Goal: Contribute content: Add original content to the website for others to see

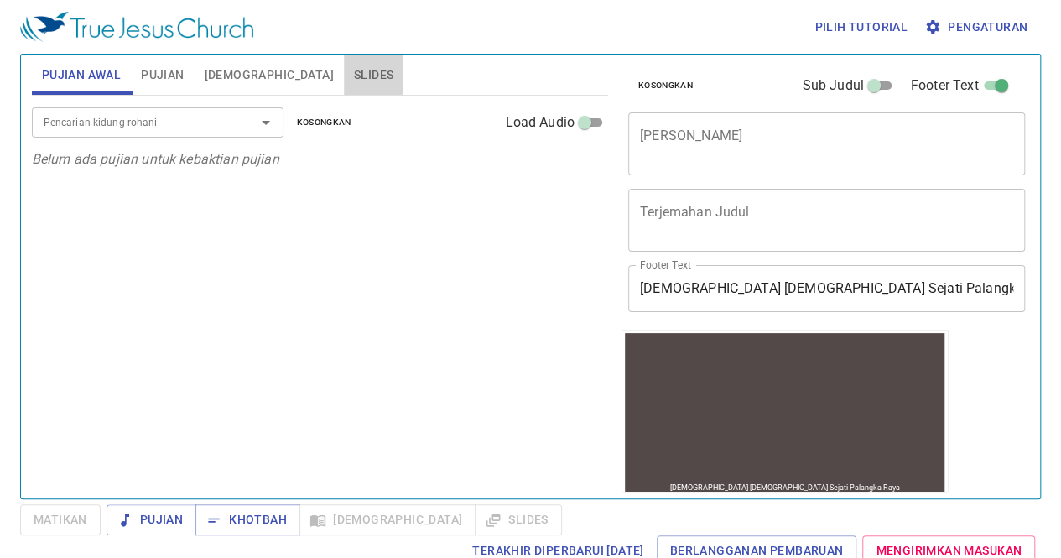
click at [344, 63] on button "Slides" at bounding box center [374, 75] width 60 height 40
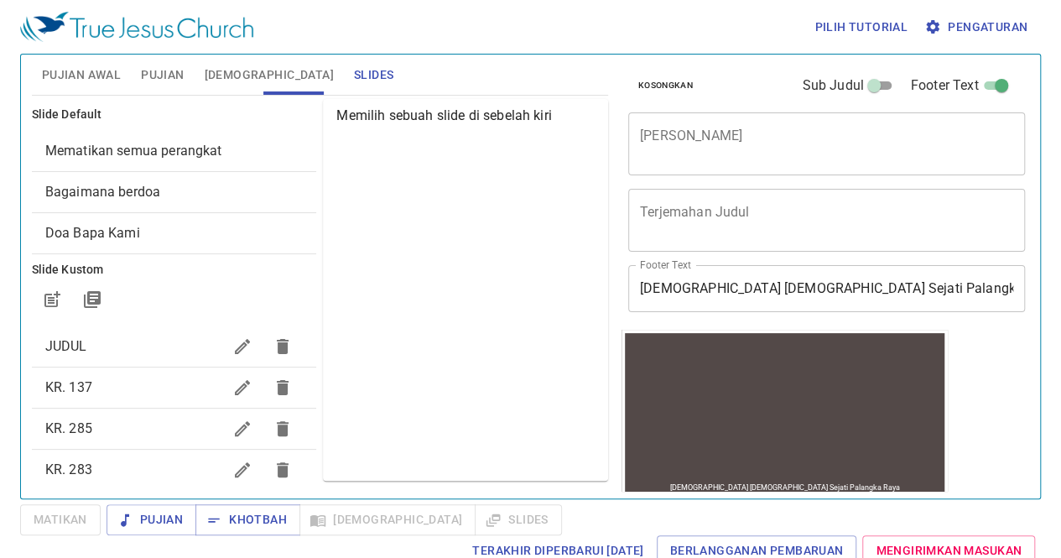
scroll to position [146, 0]
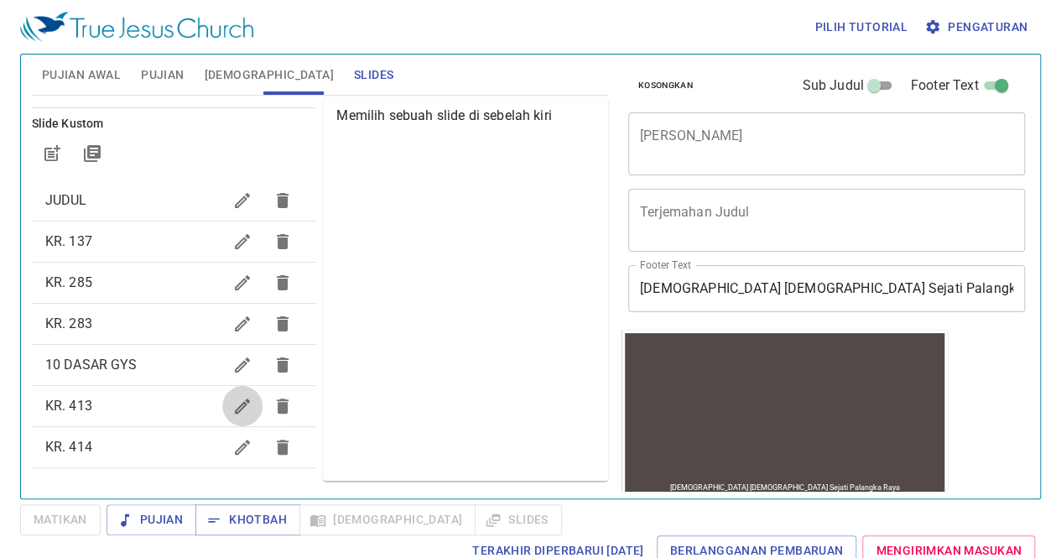
click at [232, 400] on icon "button" at bounding box center [242, 406] width 20 height 20
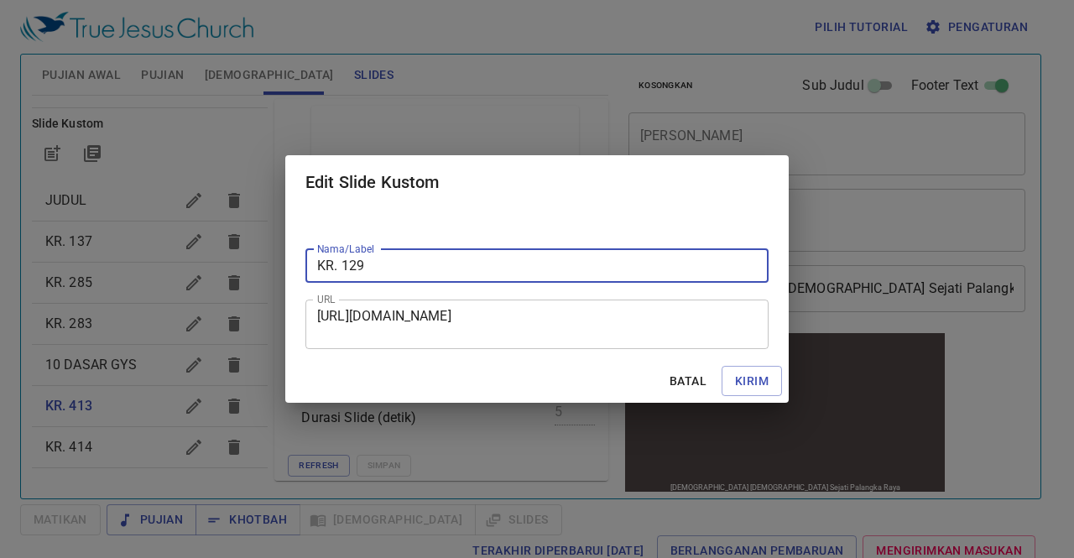
type input "KR. 129"
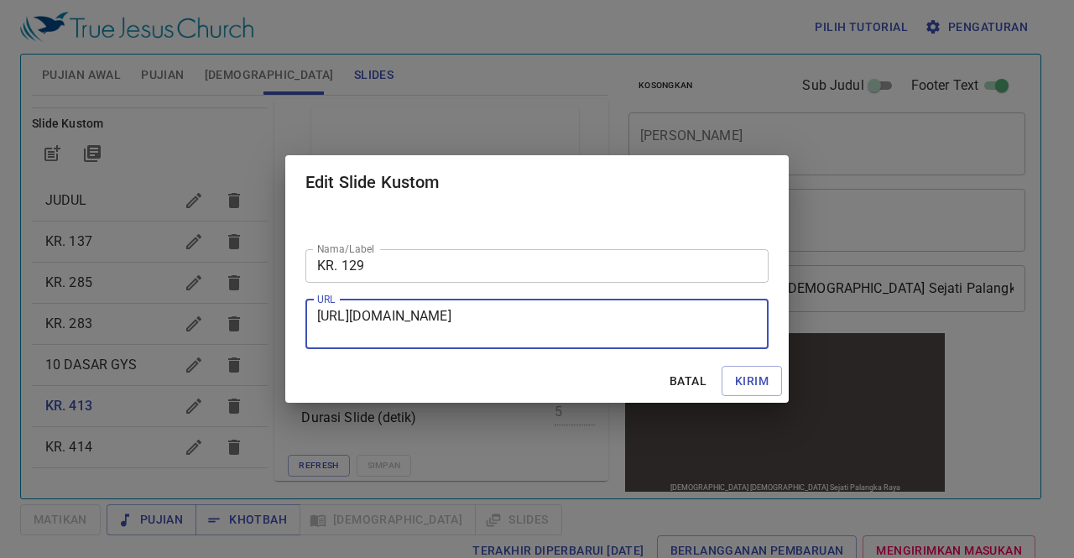
drag, startPoint x: 318, startPoint y: 313, endPoint x: 649, endPoint y: 356, distance: 333.4
click at [649, 356] on div "Nama/Label KR. 129 Nama/Label URL [URL][DOMAIN_NAME] URL" at bounding box center [536, 284] width 503 height 150
type textarea "v"
paste textarea "[URL][DOMAIN_NAME]"
type textarea "[URL][DOMAIN_NAME]"
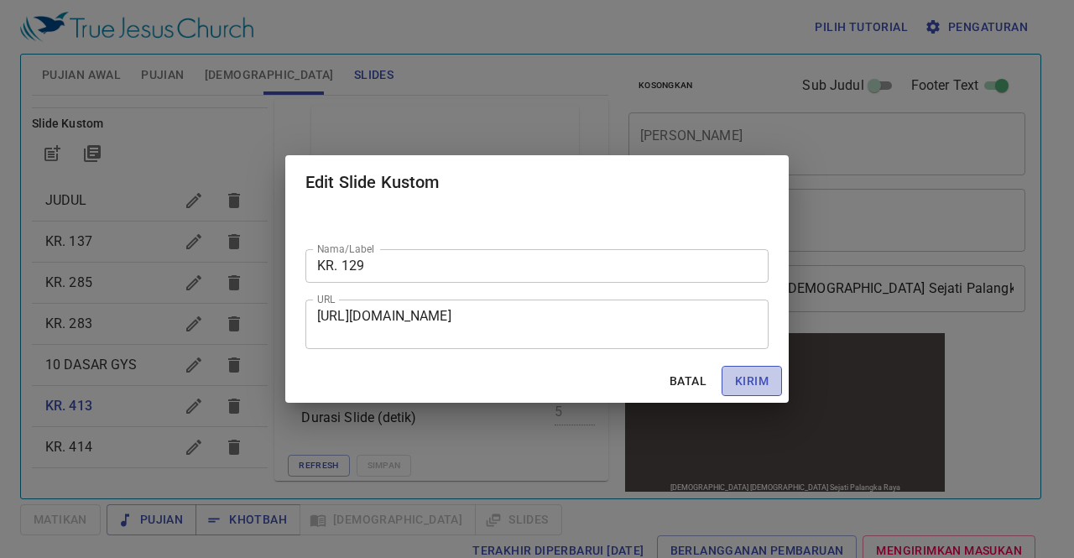
click at [743, 379] on span "Kirim" at bounding box center [752, 381] width 34 height 21
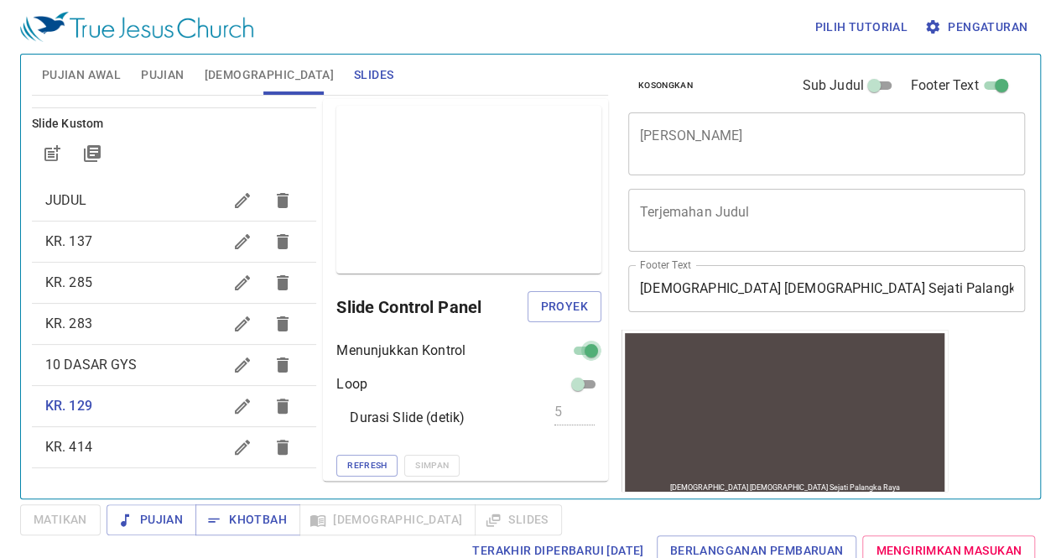
click at [561, 352] on input "checkbox" at bounding box center [591, 354] width 60 height 20
checkbox input "false"
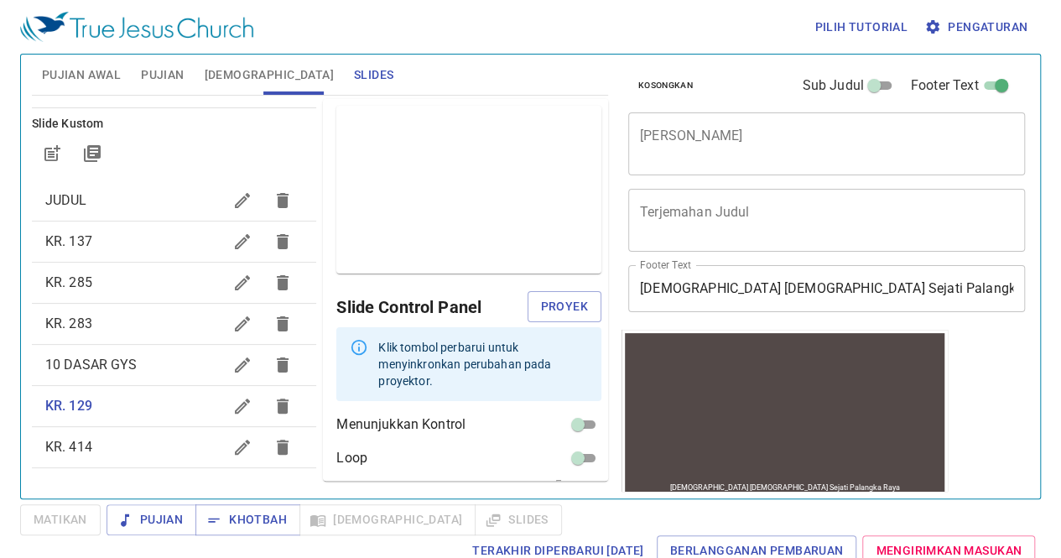
scroll to position [58, 0]
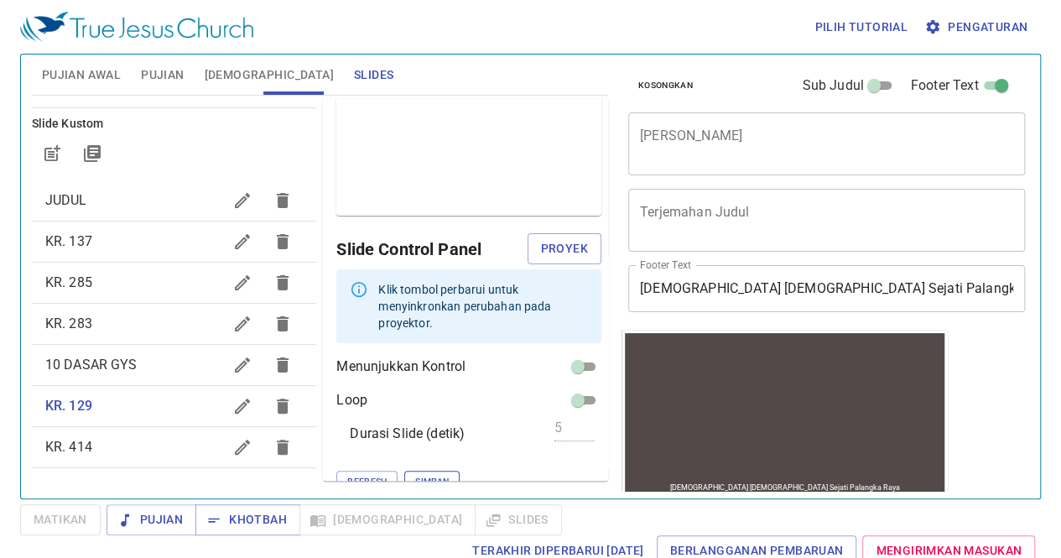
click at [415, 474] on span "Simpan" at bounding box center [432, 481] width 34 height 15
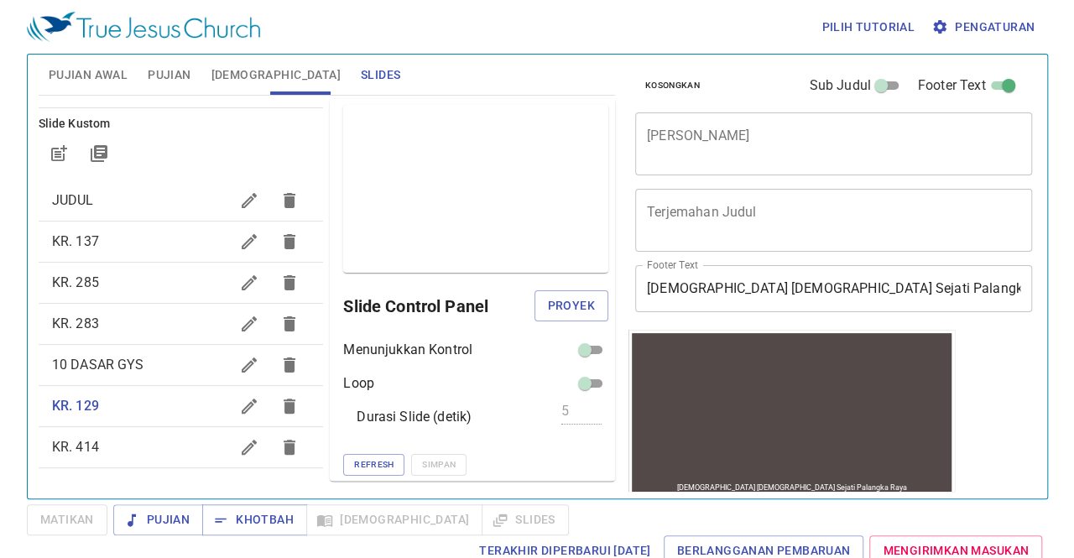
scroll to position [7, 0]
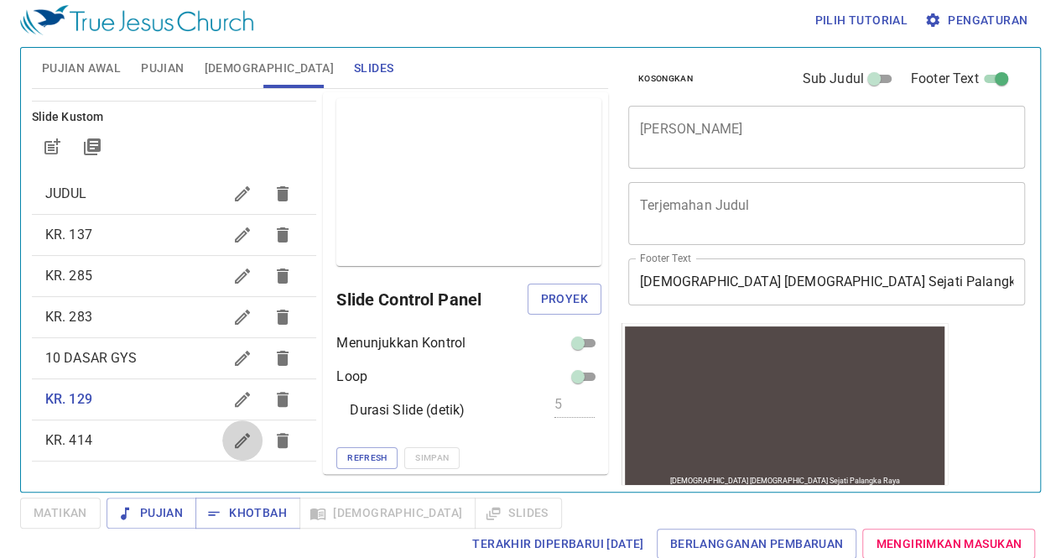
click at [235, 436] on icon "button" at bounding box center [242, 440] width 15 height 15
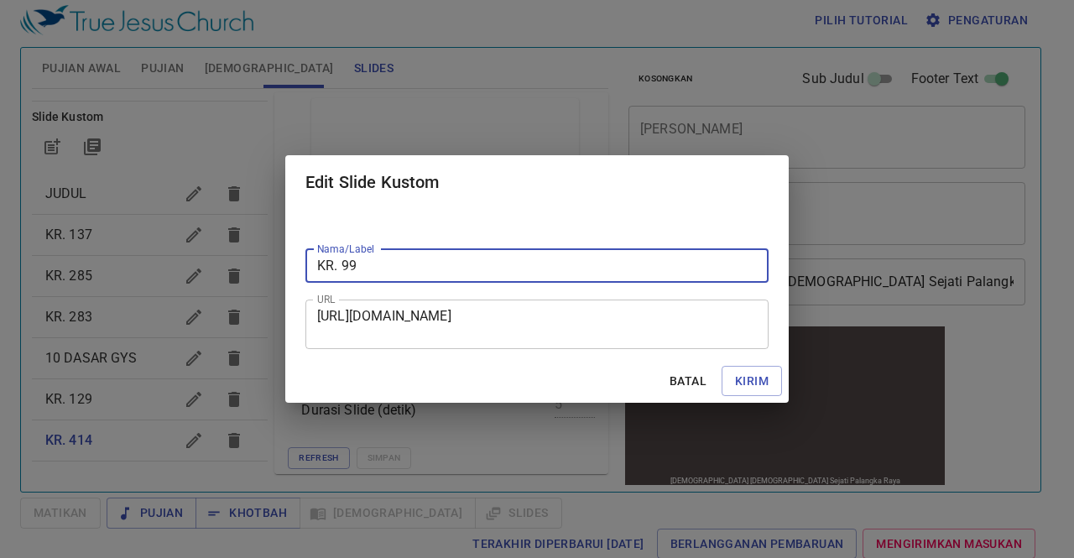
type input "KR. 99"
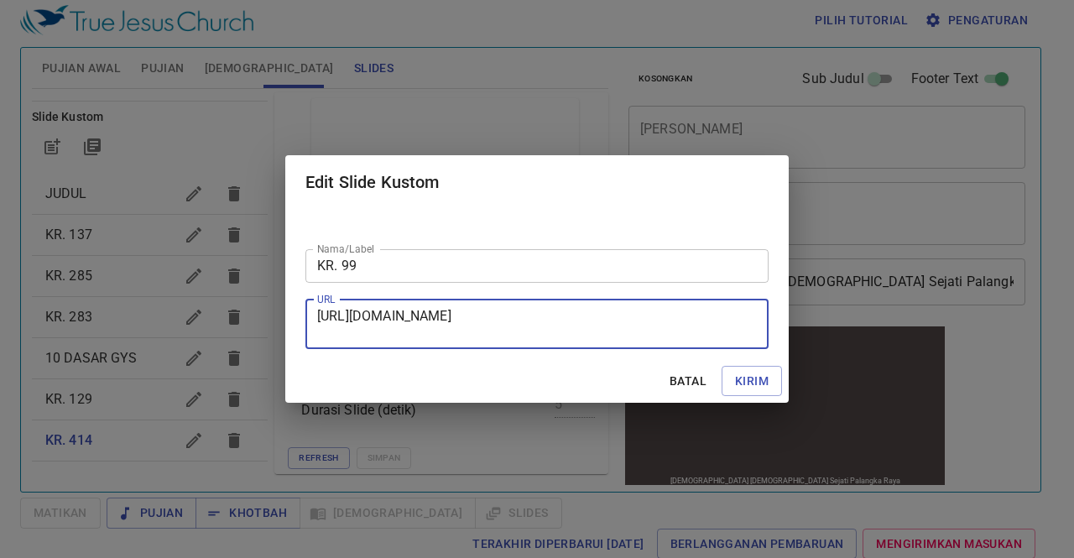
drag, startPoint x: 321, startPoint y: 311, endPoint x: 781, endPoint y: 357, distance: 463.0
click at [781, 357] on div "Nama/Label KR. 99 Nama/Label URL [URL][DOMAIN_NAME] URL" at bounding box center [536, 284] width 503 height 150
type textarea "h"
paste textarea "[URL][DOMAIN_NAME]"
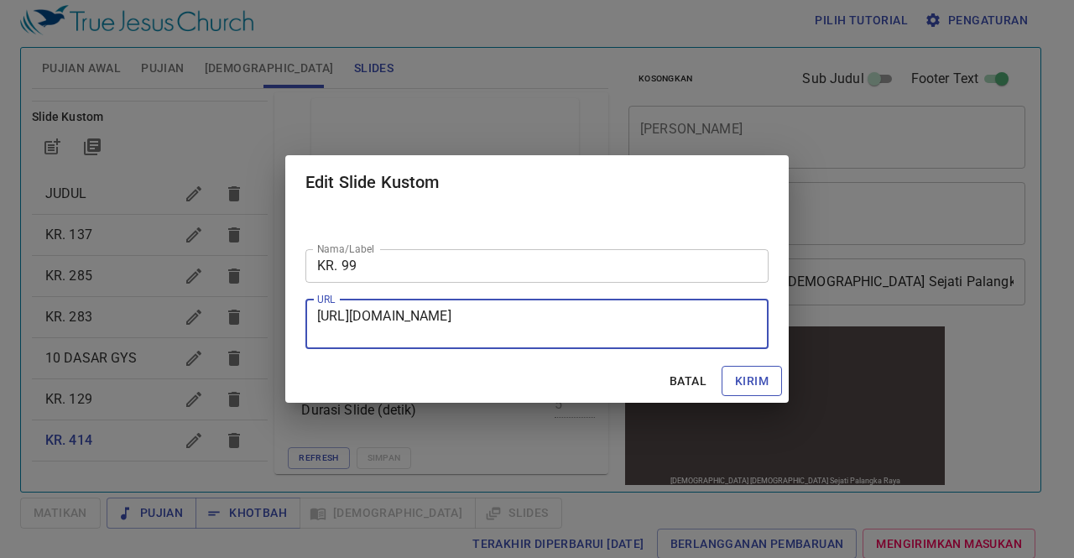
type textarea "[URL][DOMAIN_NAME]"
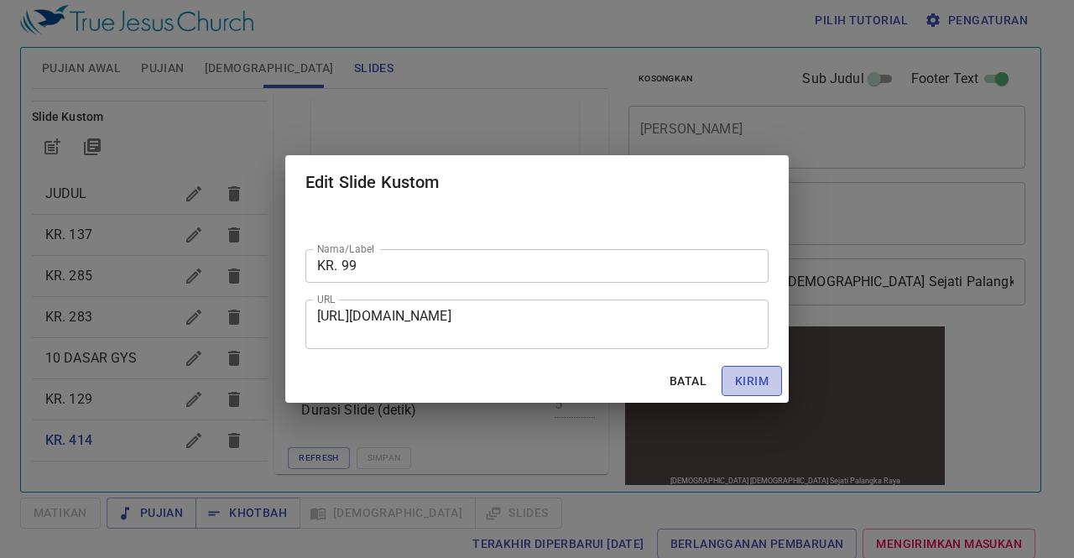
click at [754, 373] on span "Kirim" at bounding box center [752, 381] width 34 height 21
checkbox input "true"
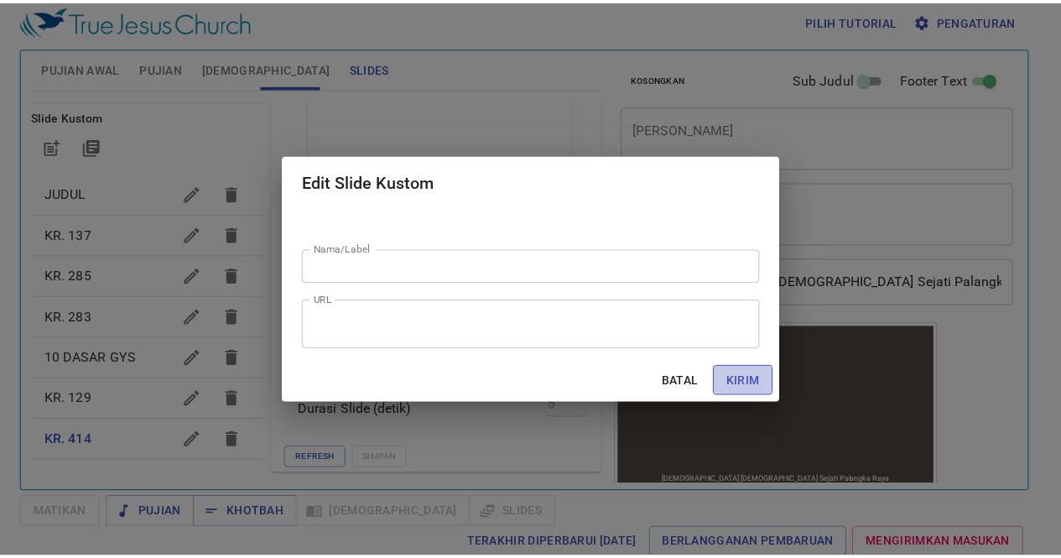
scroll to position [0, 0]
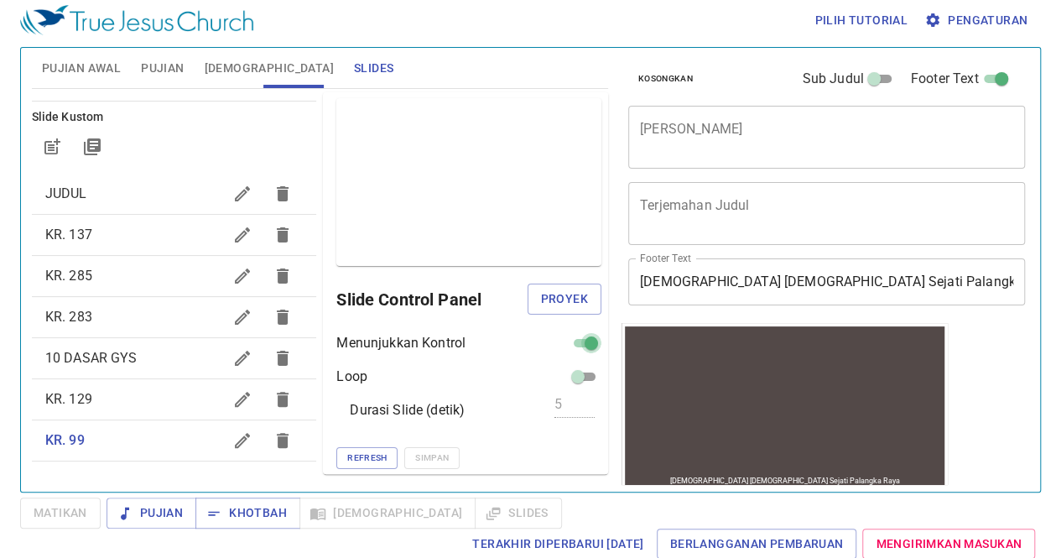
click at [564, 341] on input "checkbox" at bounding box center [591, 346] width 60 height 20
checkbox input "false"
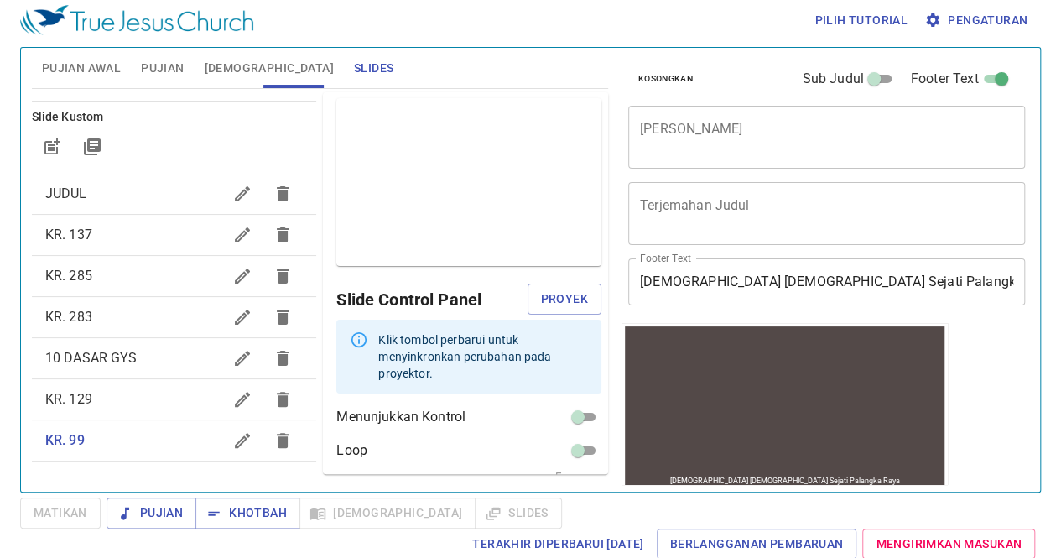
scroll to position [58, 0]
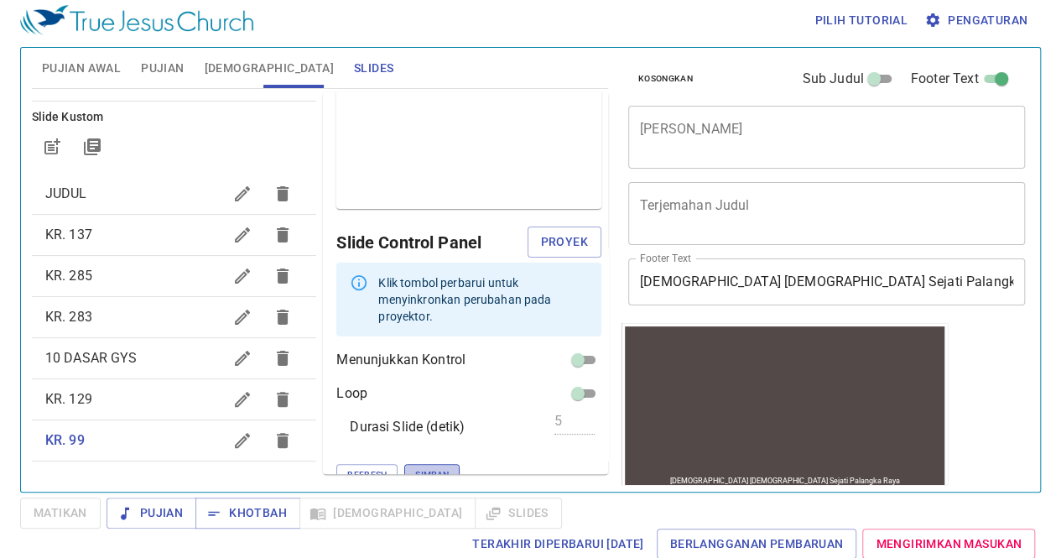
click at [415, 467] on span "Simpan" at bounding box center [432, 474] width 34 height 15
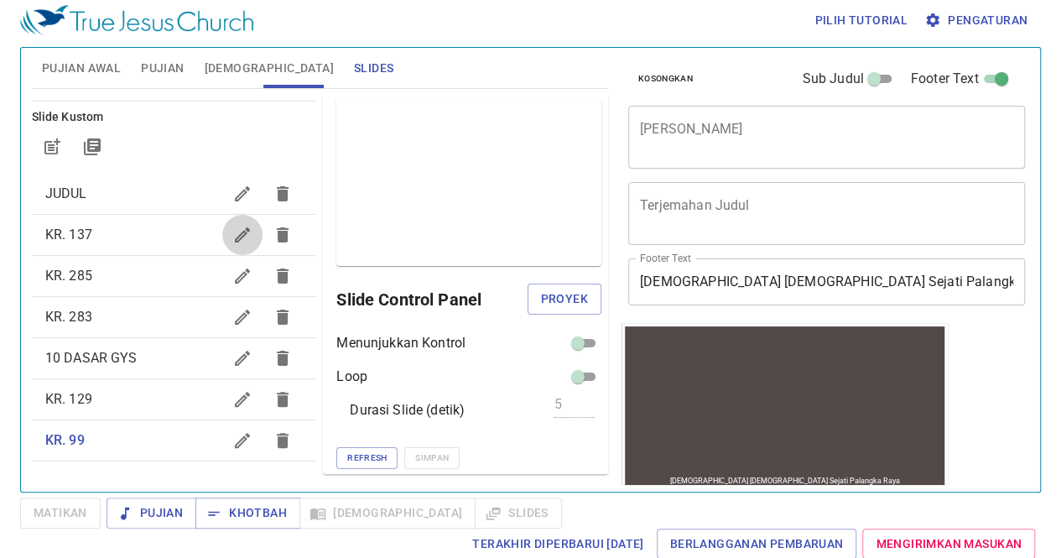
click at [232, 229] on icon "button" at bounding box center [242, 235] width 20 height 20
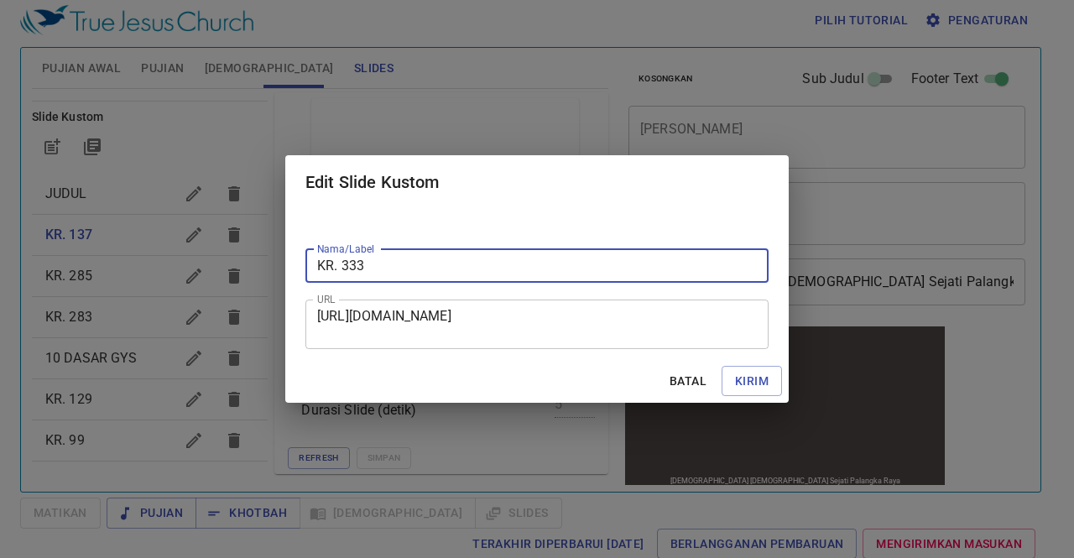
type input "KR. 333"
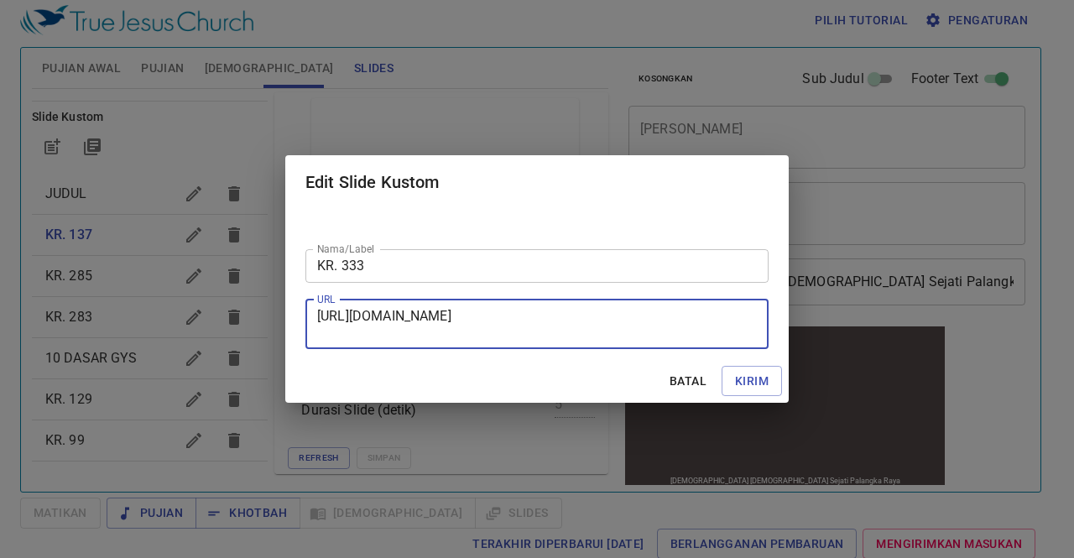
drag, startPoint x: 318, startPoint y: 312, endPoint x: 560, endPoint y: 330, distance: 242.3
click at [560, 330] on textarea "[URL][DOMAIN_NAME]" at bounding box center [537, 324] width 440 height 32
paste textarea "[URL][DOMAIN_NAME]"
type textarea "[URL][DOMAIN_NAME]"
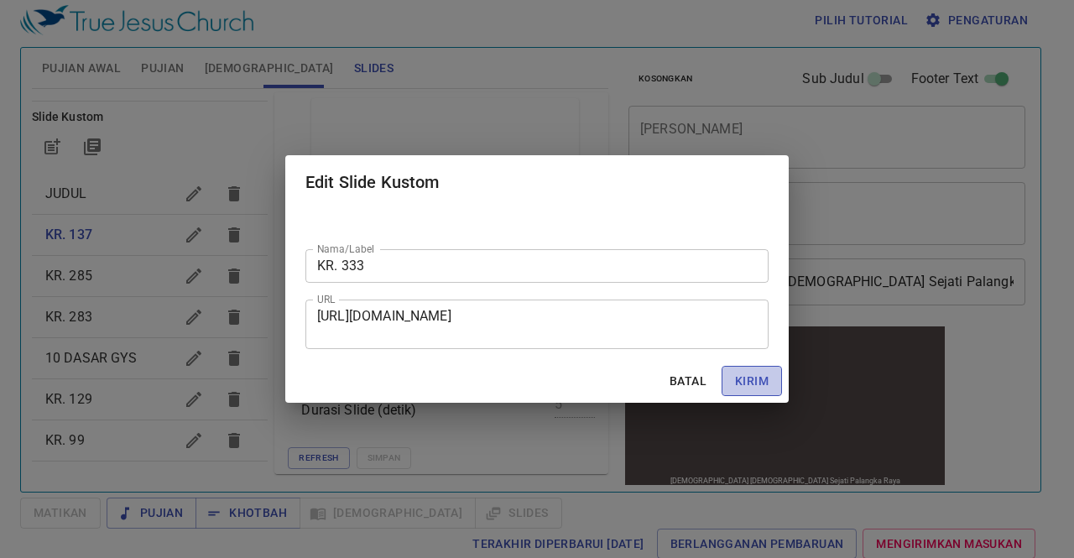
click at [740, 375] on span "Kirim" at bounding box center [752, 381] width 34 height 21
checkbox input "true"
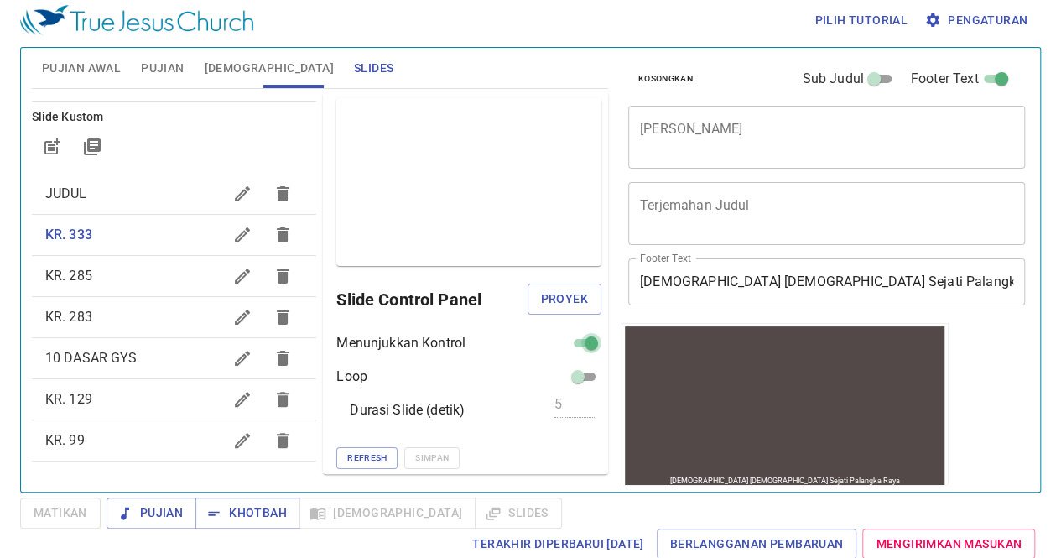
click at [563, 340] on input "checkbox" at bounding box center [591, 346] width 60 height 20
checkbox input "false"
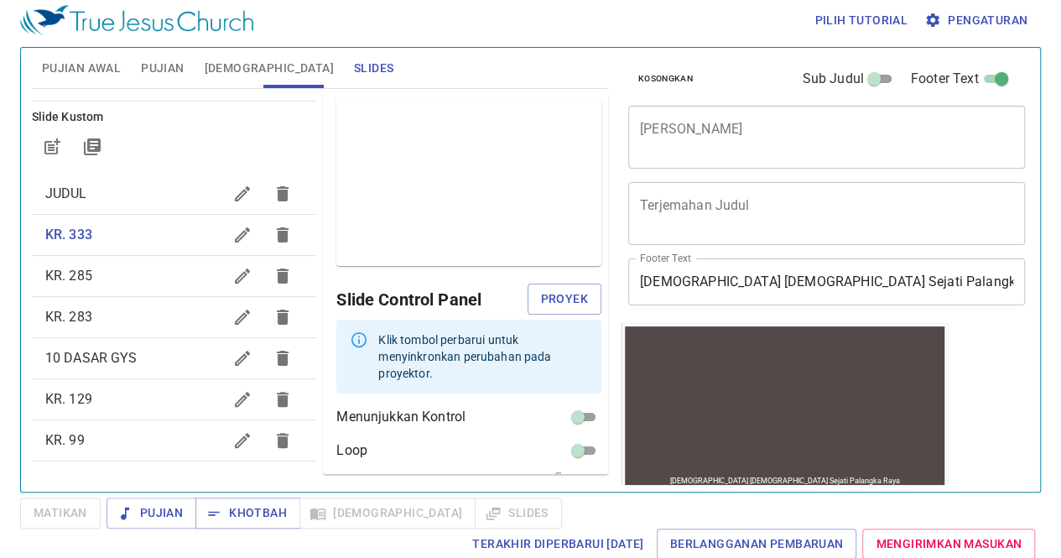
scroll to position [58, 0]
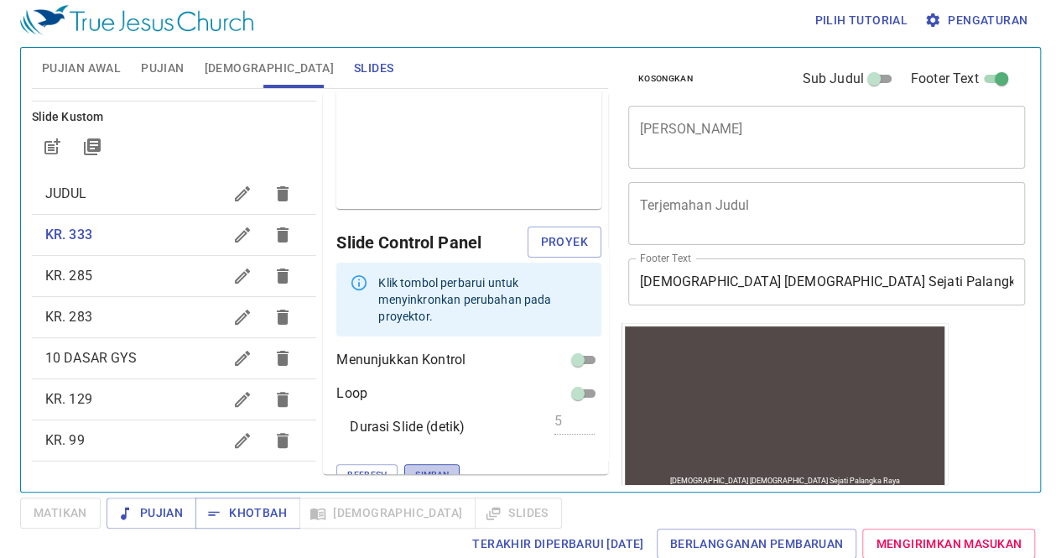
click at [404, 464] on button "Simpan" at bounding box center [431, 475] width 55 height 22
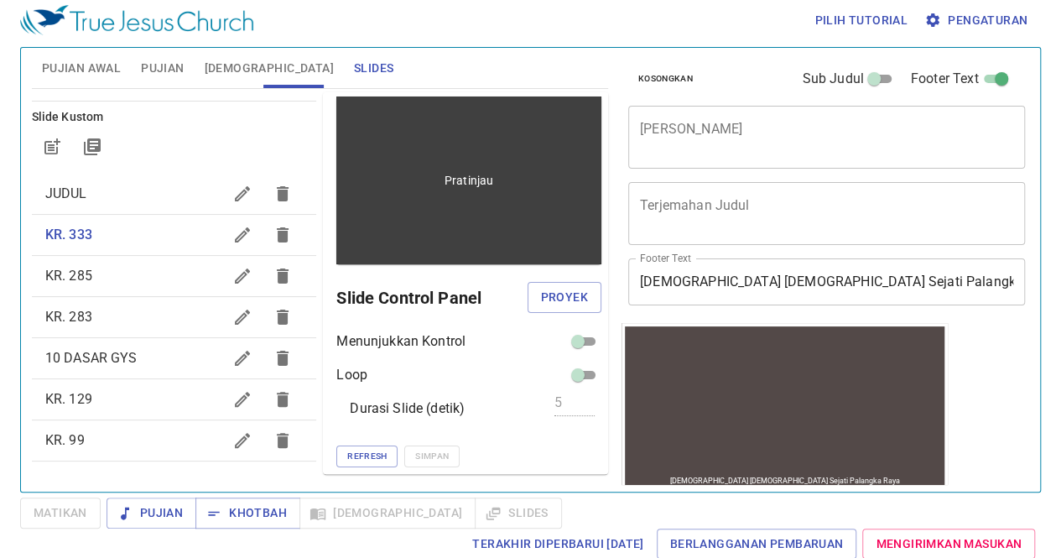
scroll to position [1, 0]
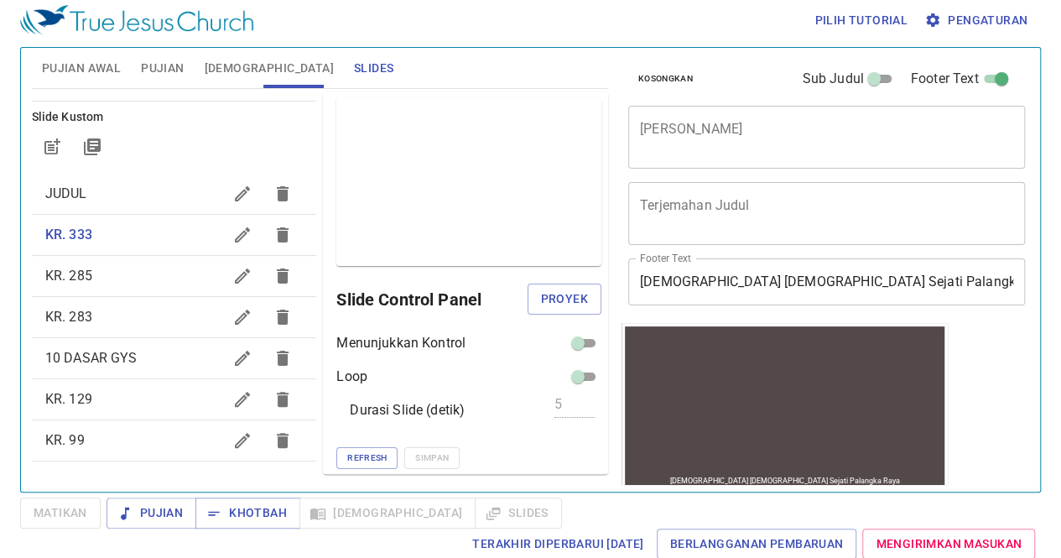
click at [232, 272] on icon "button" at bounding box center [242, 276] width 20 height 20
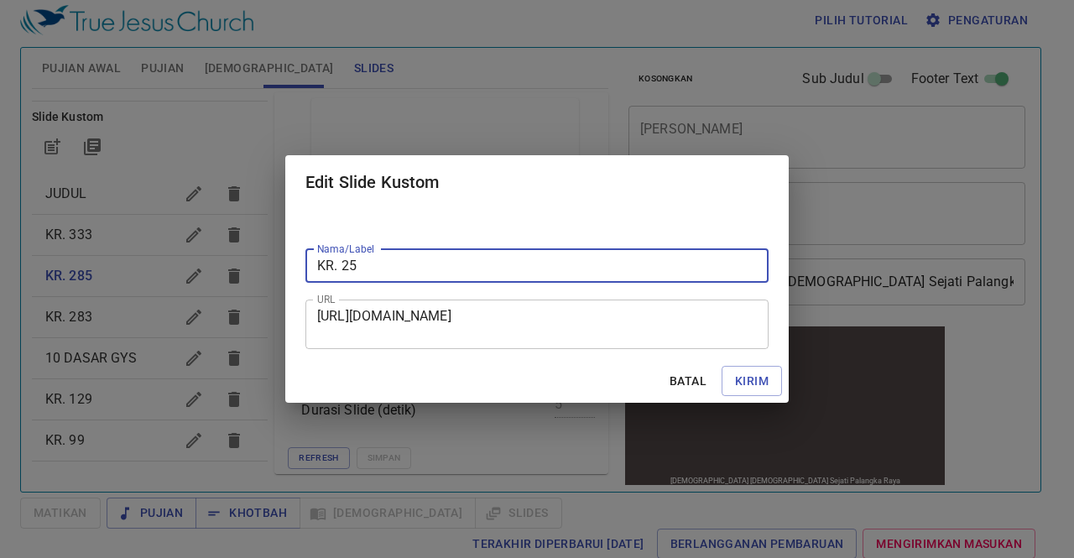
type input "KR. 25"
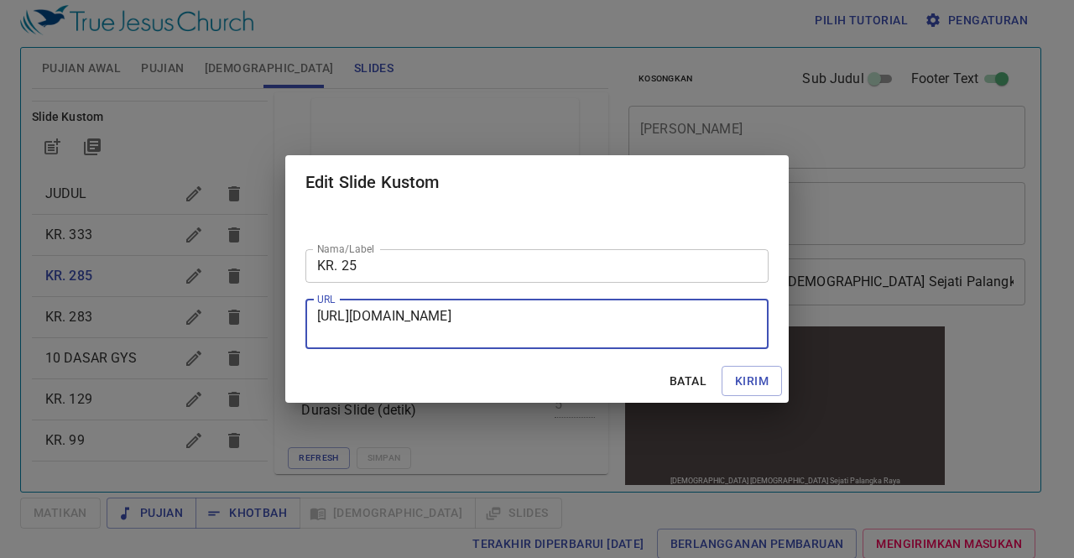
drag, startPoint x: 319, startPoint y: 315, endPoint x: 619, endPoint y: 350, distance: 302.5
click at [619, 350] on div "Nama/Label KR. 25 Nama/Label URL [URL][DOMAIN_NAME] URL" at bounding box center [536, 284] width 503 height 150
paste textarea "[URL][DOMAIN_NAME]"
type textarea "[URL][DOMAIN_NAME]"
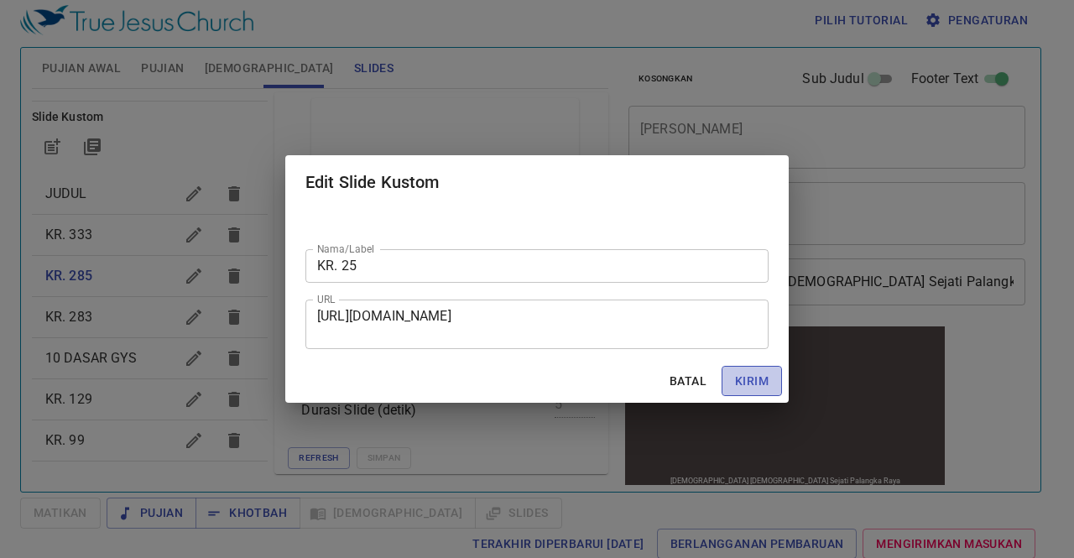
click at [769, 372] on button "Kirim" at bounding box center [752, 381] width 60 height 31
checkbox input "true"
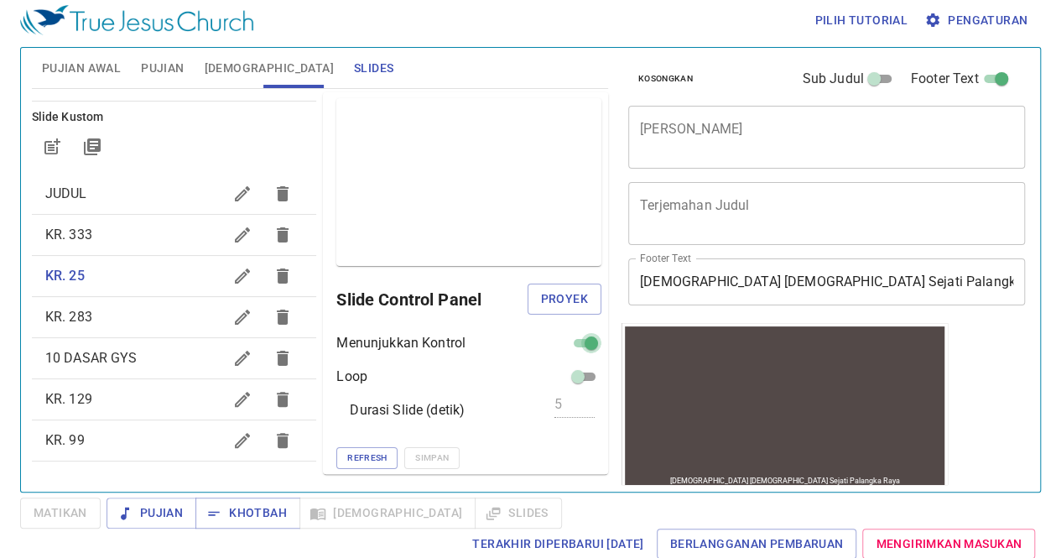
click at [579, 339] on input "checkbox" at bounding box center [591, 346] width 60 height 20
checkbox input "false"
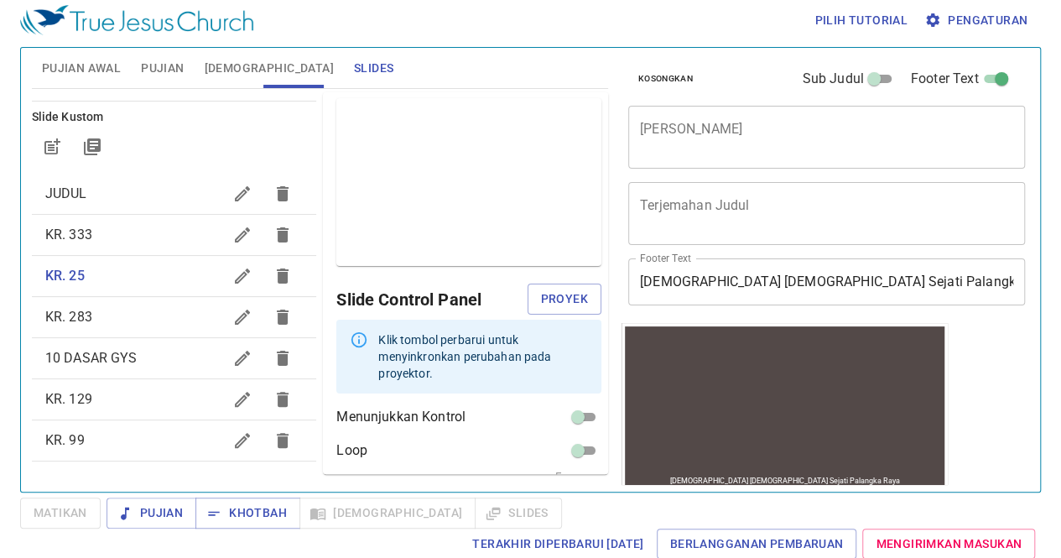
scroll to position [58, 0]
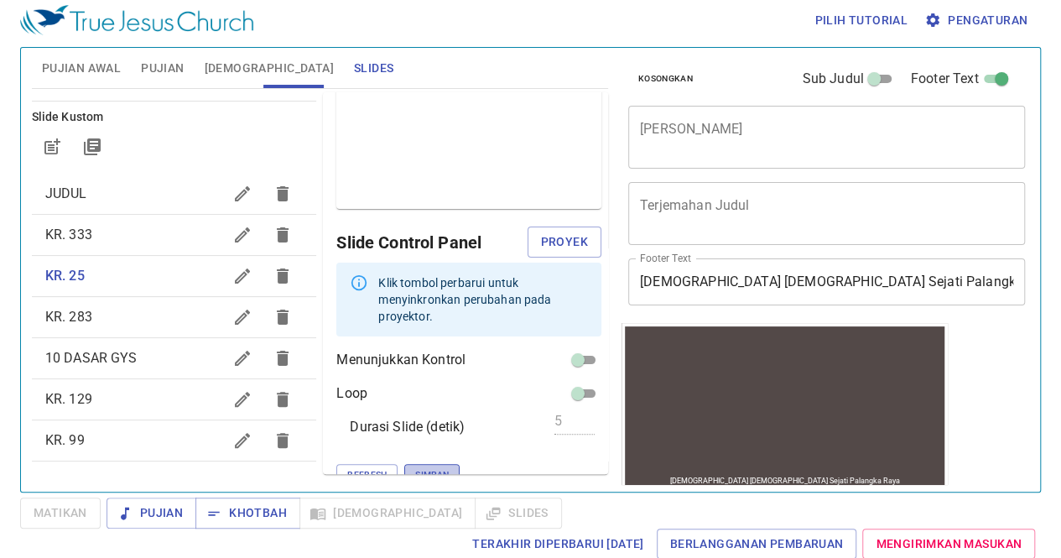
click at [415, 467] on span "Simpan" at bounding box center [432, 474] width 34 height 15
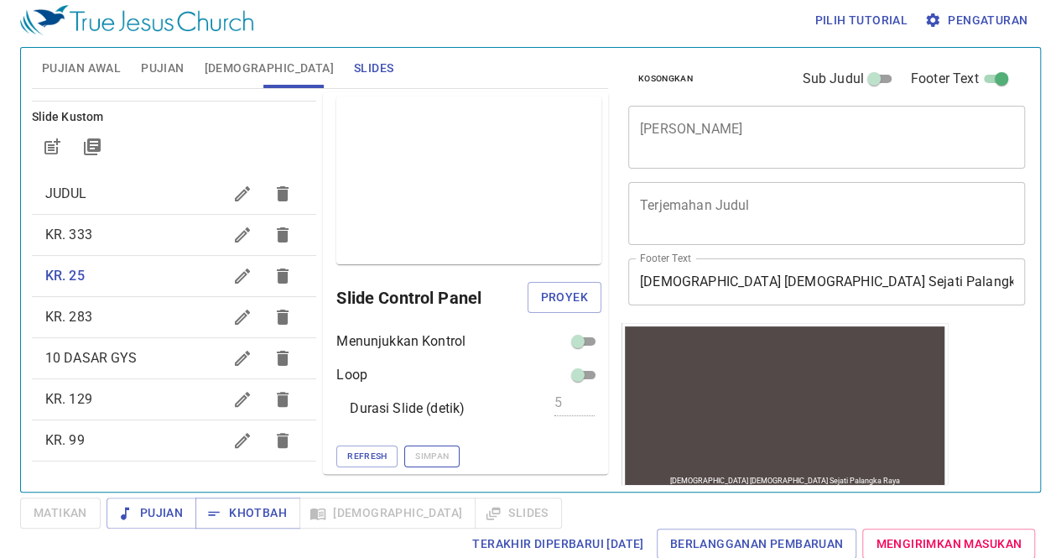
scroll to position [1, 0]
click at [235, 310] on icon "button" at bounding box center [242, 317] width 15 height 15
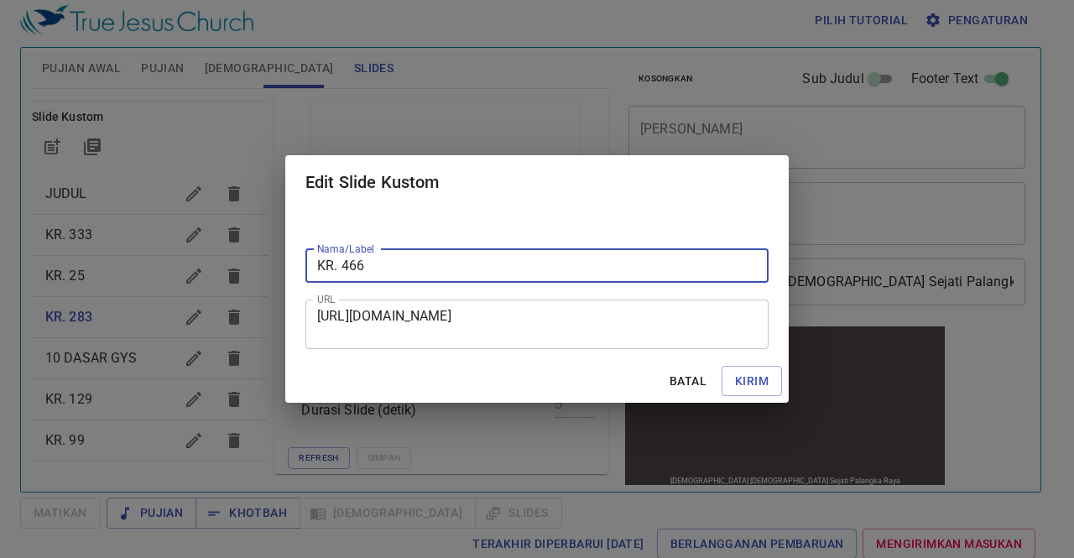
type input "KR. 466"
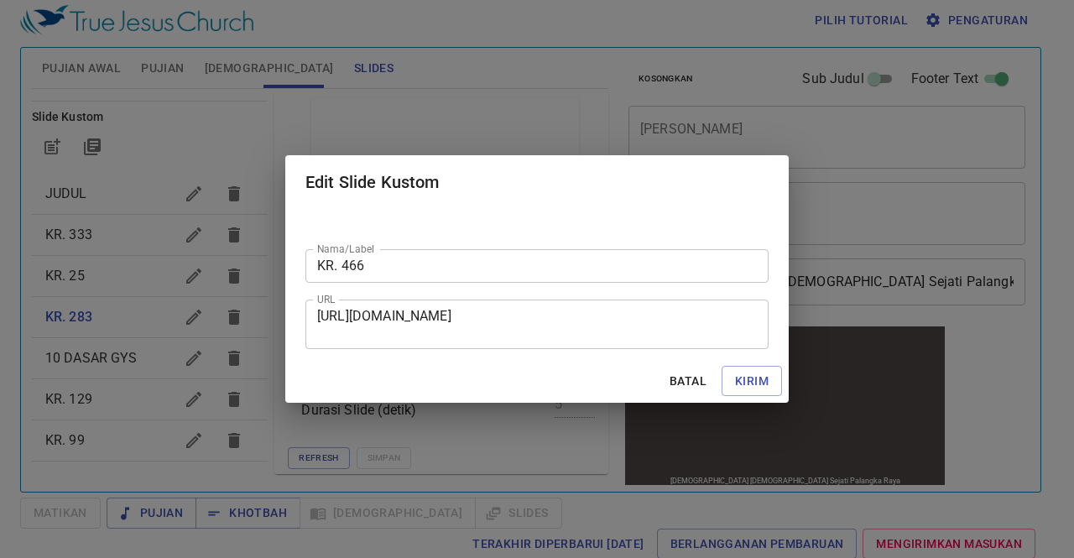
drag, startPoint x: 316, startPoint y: 311, endPoint x: 322, endPoint y: 318, distance: 8.9
click at [322, 318] on div "[URL][DOMAIN_NAME] URL" at bounding box center [536, 325] width 463 height 50
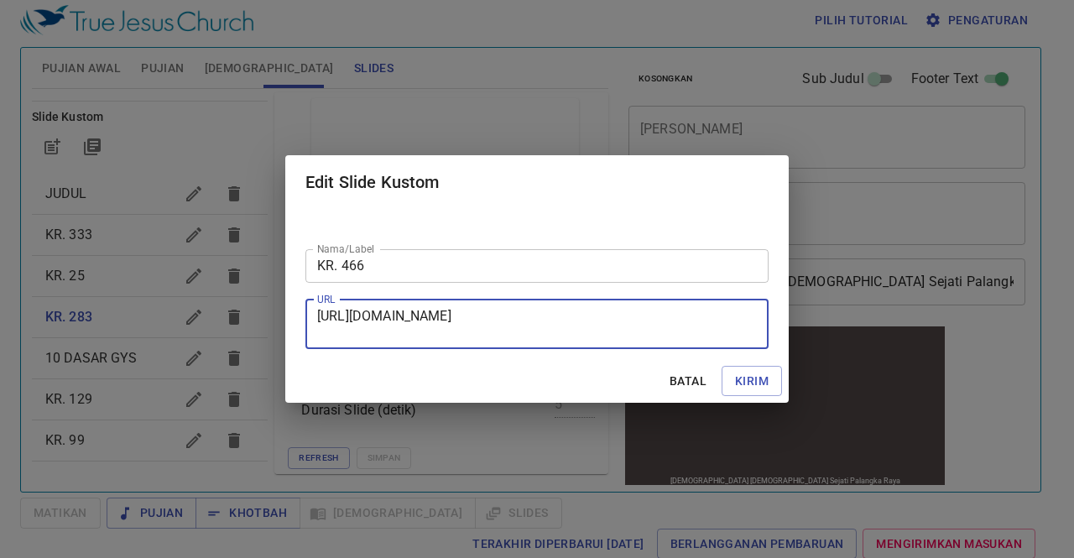
drag, startPoint x: 322, startPoint y: 318, endPoint x: 643, endPoint y: 343, distance: 321.5
click at [643, 343] on div "[URL][DOMAIN_NAME] URL" at bounding box center [536, 325] width 463 height 50
type textarea "h"
paste textarea "[URL][DOMAIN_NAME]"
type textarea "[URL][DOMAIN_NAME]"
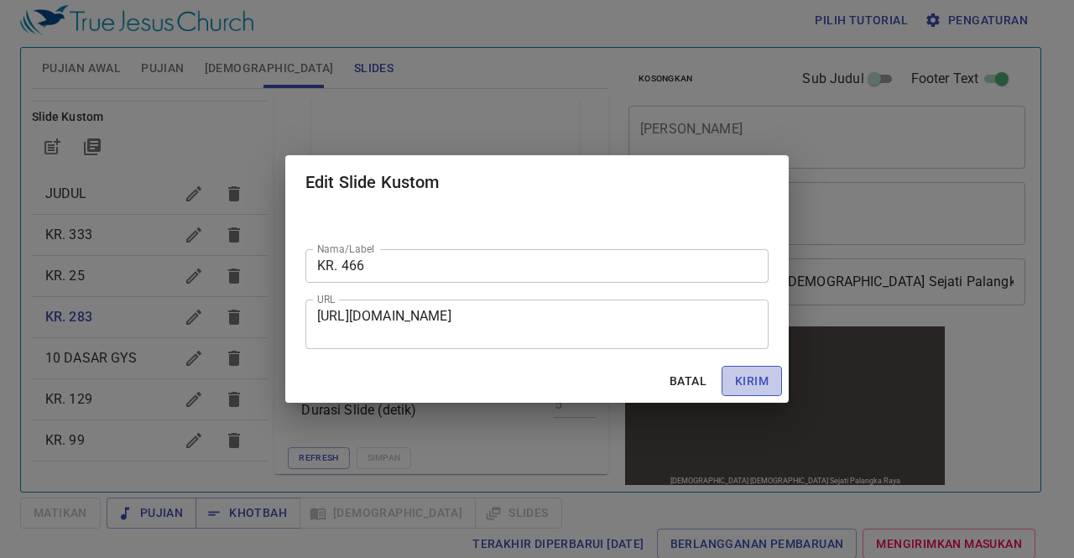
click at [740, 373] on span "Kirim" at bounding box center [752, 381] width 34 height 21
checkbox input "true"
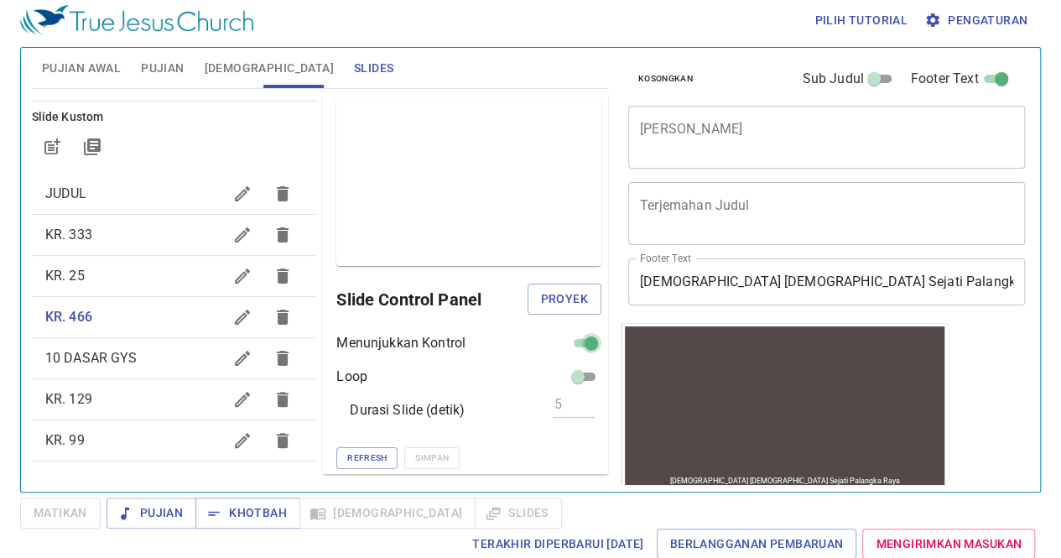
click at [579, 339] on input "checkbox" at bounding box center [591, 346] width 60 height 20
checkbox input "false"
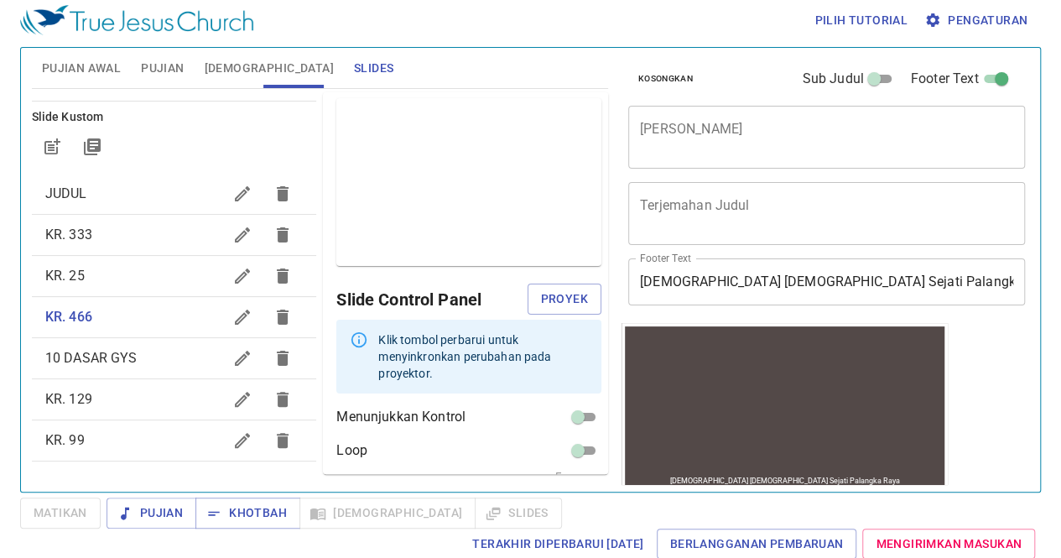
scroll to position [58, 0]
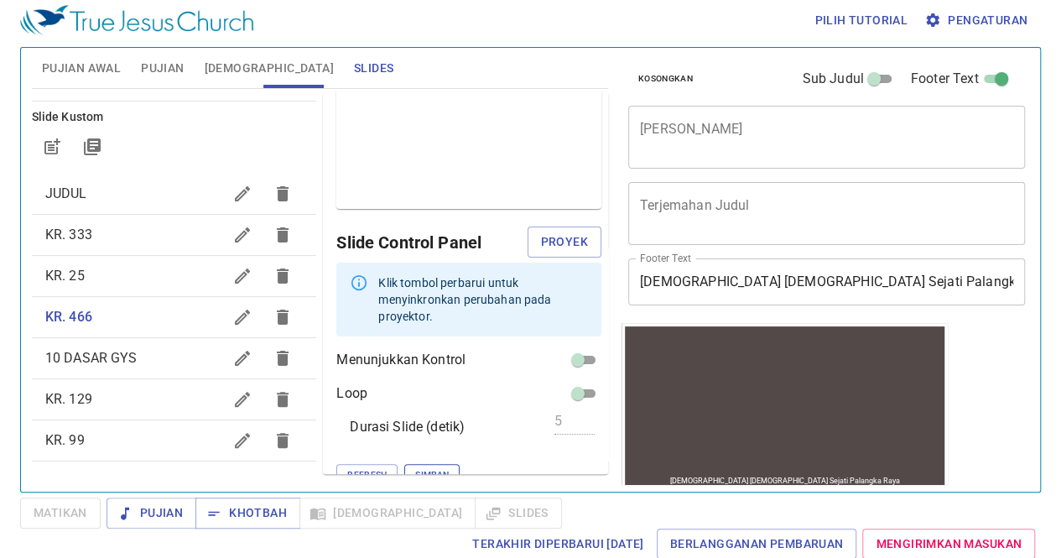
click at [415, 467] on span "Simpan" at bounding box center [432, 474] width 34 height 15
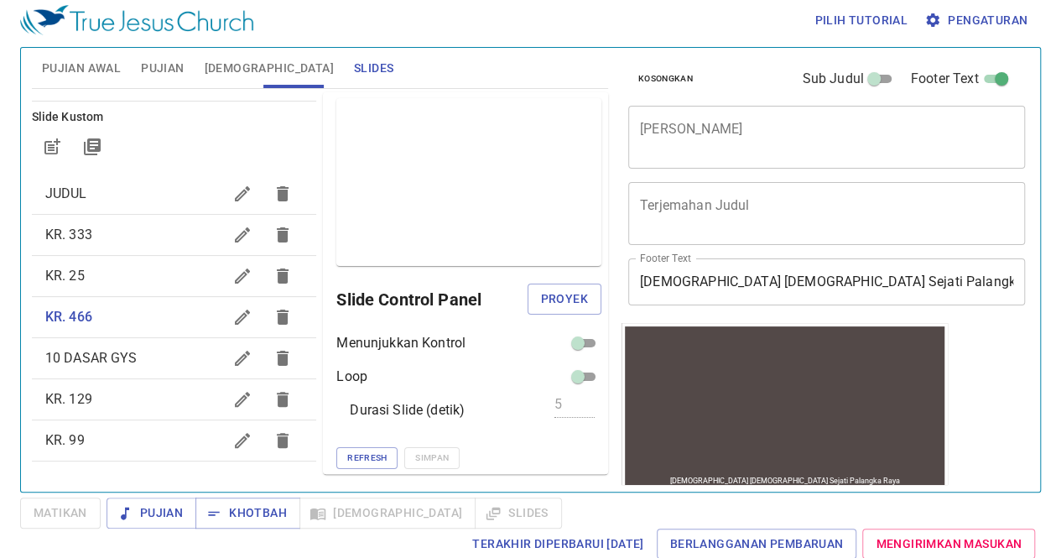
scroll to position [0, 0]
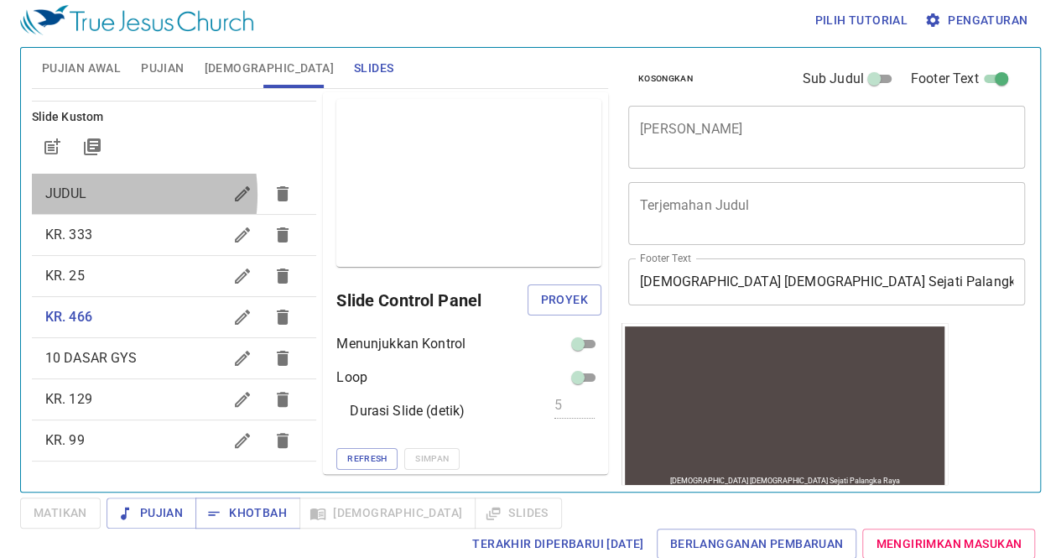
click at [89, 194] on span "JUDUL" at bounding box center [134, 194] width 178 height 20
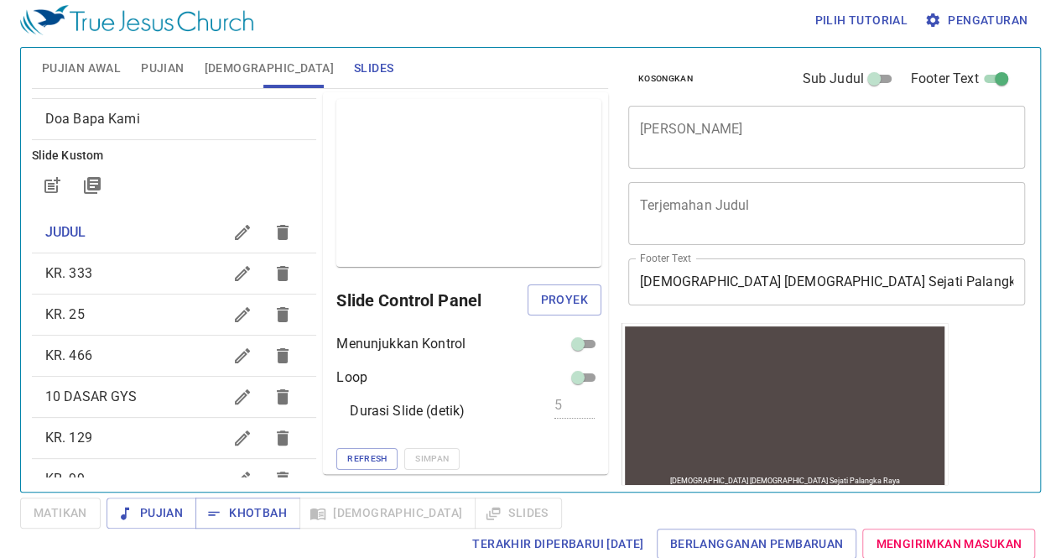
scroll to position [146, 0]
